Goal: Navigation & Orientation: Find specific page/section

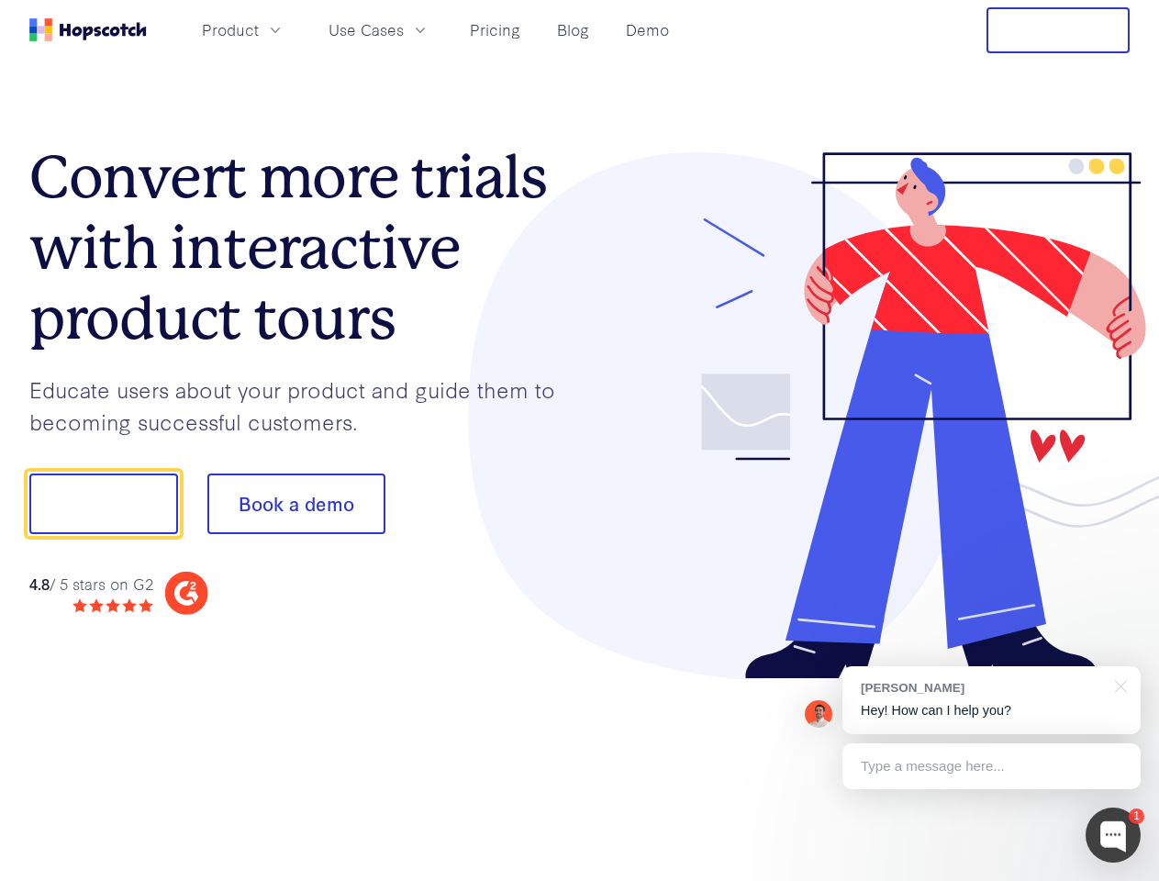
click at [580, 440] on div at bounding box center [855, 415] width 550 height 527
click at [259, 29] on span "Product" at bounding box center [230, 29] width 57 height 23
click at [404, 29] on span "Use Cases" at bounding box center [365, 29] width 75 height 23
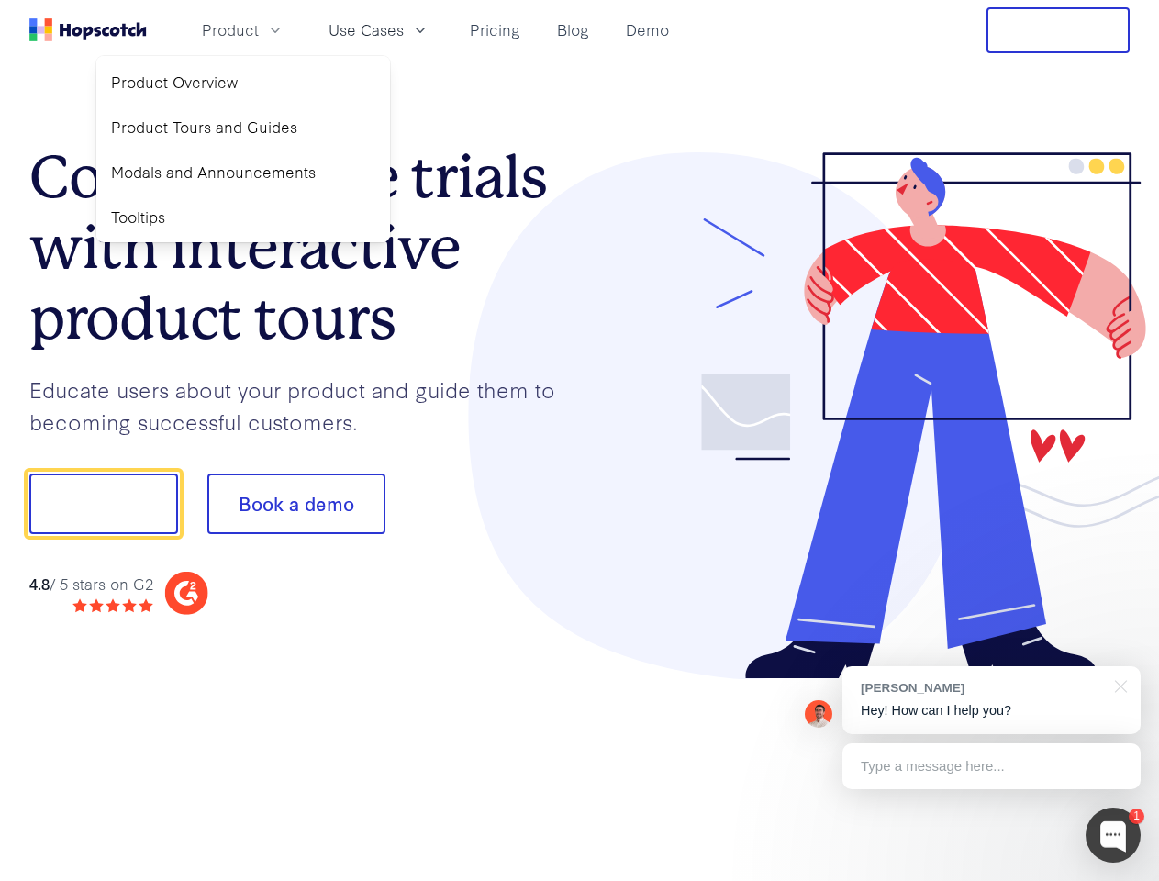
click at [1058, 30] on button "Free Trial" at bounding box center [1057, 30] width 143 height 46
click at [103, 504] on button "Show me!" at bounding box center [103, 503] width 149 height 61
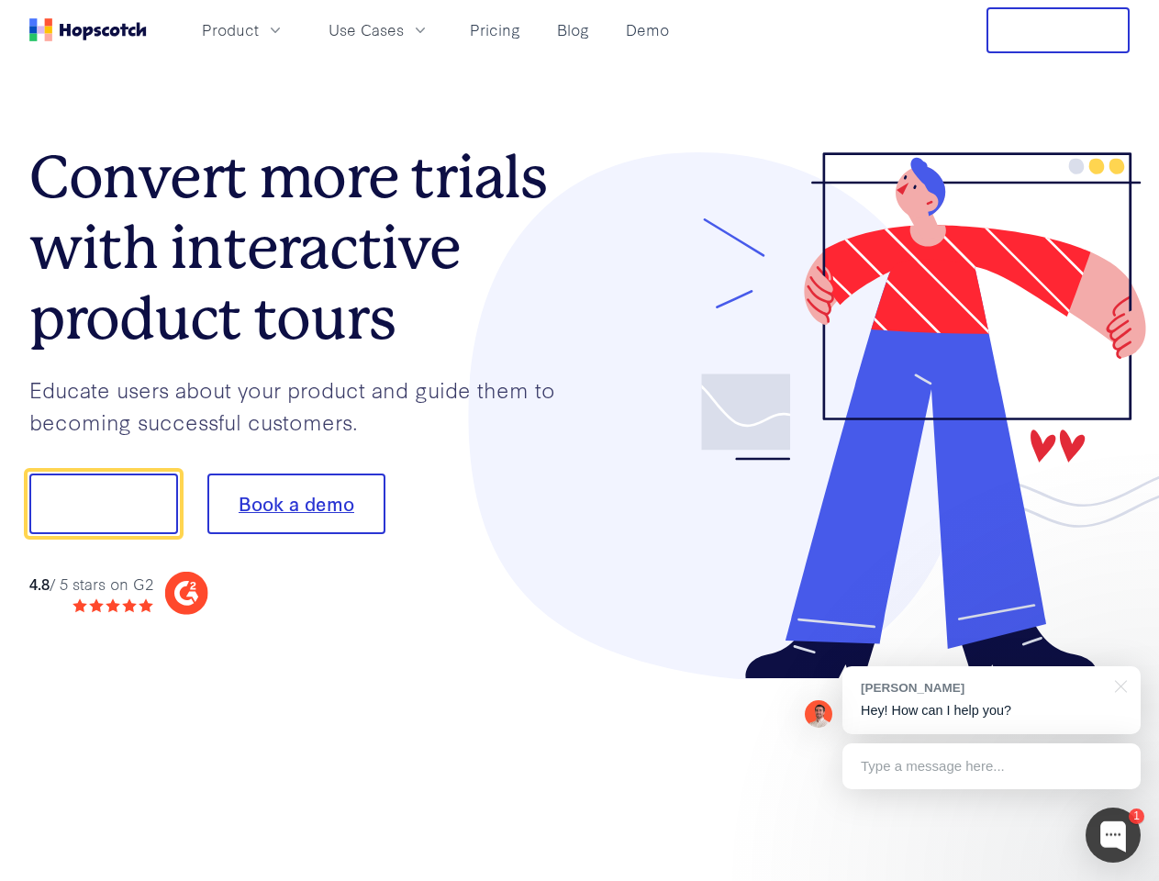
click at [295, 504] on button "Book a demo" at bounding box center [296, 503] width 178 height 61
click at [1113, 835] on div at bounding box center [1112, 834] width 55 height 55
click at [991, 700] on div "[PERSON_NAME] Hey! How can I help you?" at bounding box center [991, 700] width 298 height 68
click at [1117, 684] on div at bounding box center [968, 501] width 344 height 612
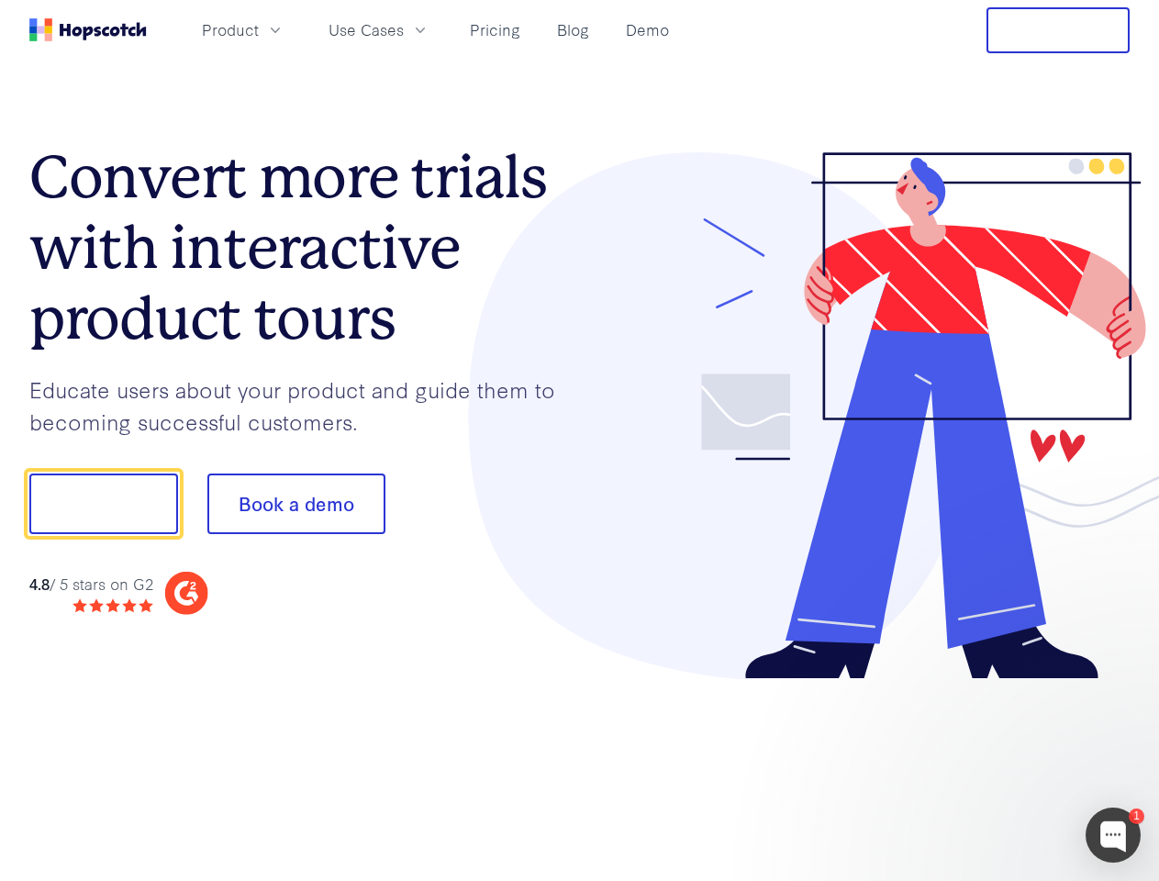
click at [991, 766] on div at bounding box center [968, 501] width 344 height 612
